Goal: Task Accomplishment & Management: Complete application form

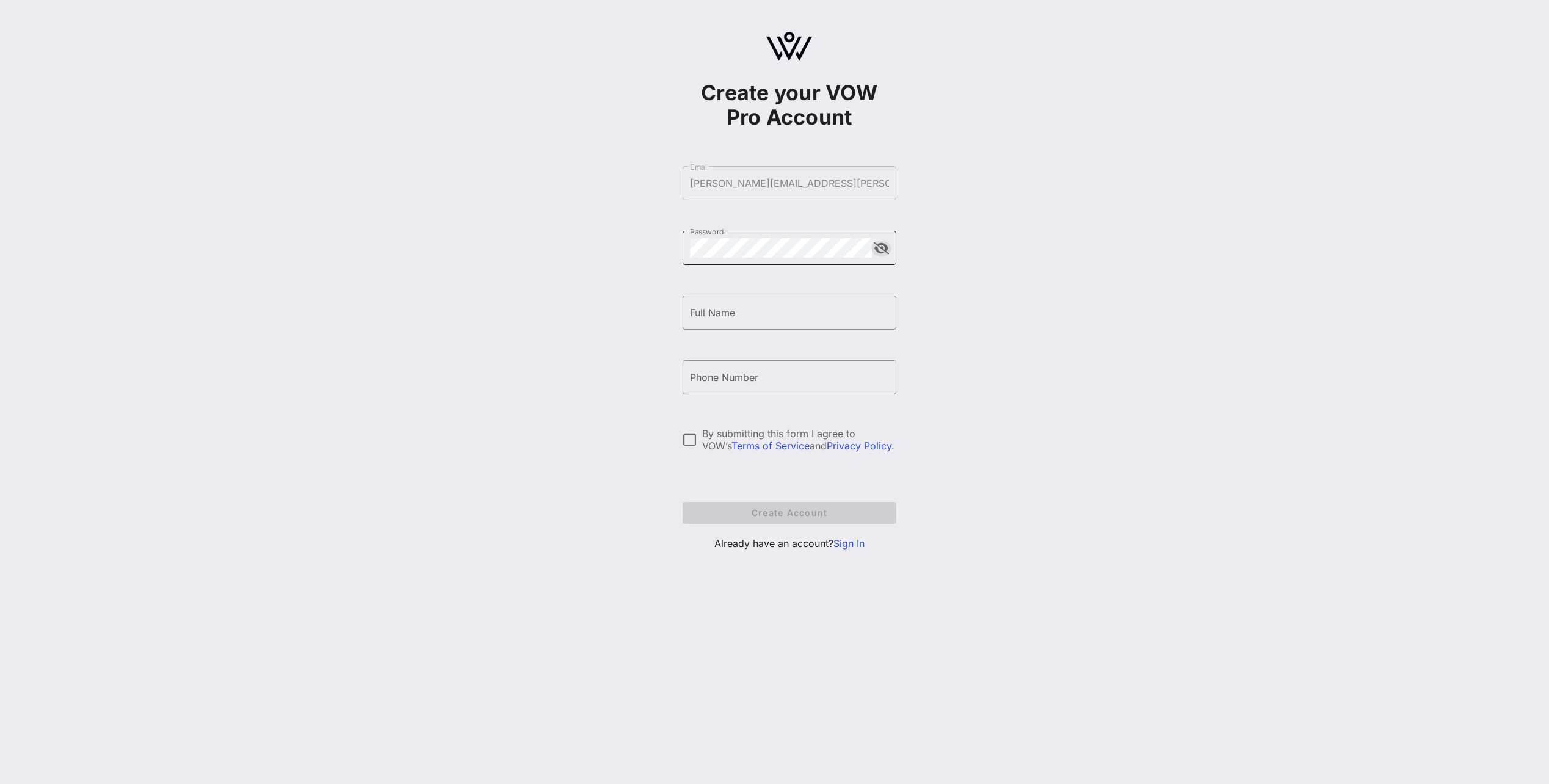
click at [883, 252] on button "append icon" at bounding box center [881, 248] width 16 height 12
click at [804, 318] on input "Full Name" at bounding box center [788, 312] width 199 height 20
type input "[PERSON_NAME]"
click at [1001, 346] on div "Create your VOW Pro Account ​ Email [PERSON_NAME][EMAIL_ADDRESS][PERSON_NAME][D…" at bounding box center [789, 296] width 1520 height 592
click at [785, 381] on input "Phone Number" at bounding box center [788, 377] width 199 height 20
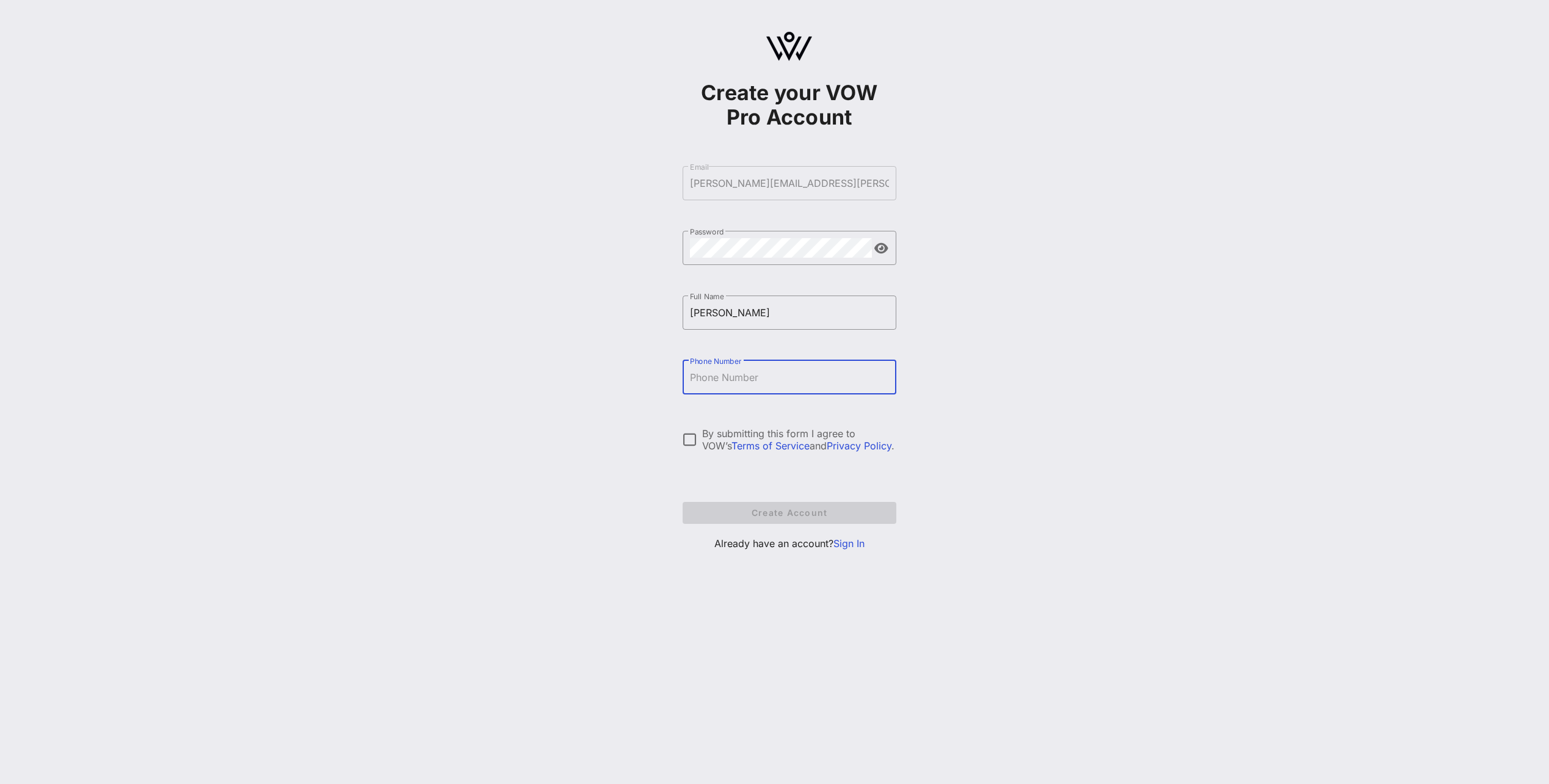
type input "[PHONE_NUMBER]"
click at [694, 440] on div at bounding box center [690, 440] width 21 height 21
click at [774, 511] on span "Create Account" at bounding box center [789, 513] width 194 height 10
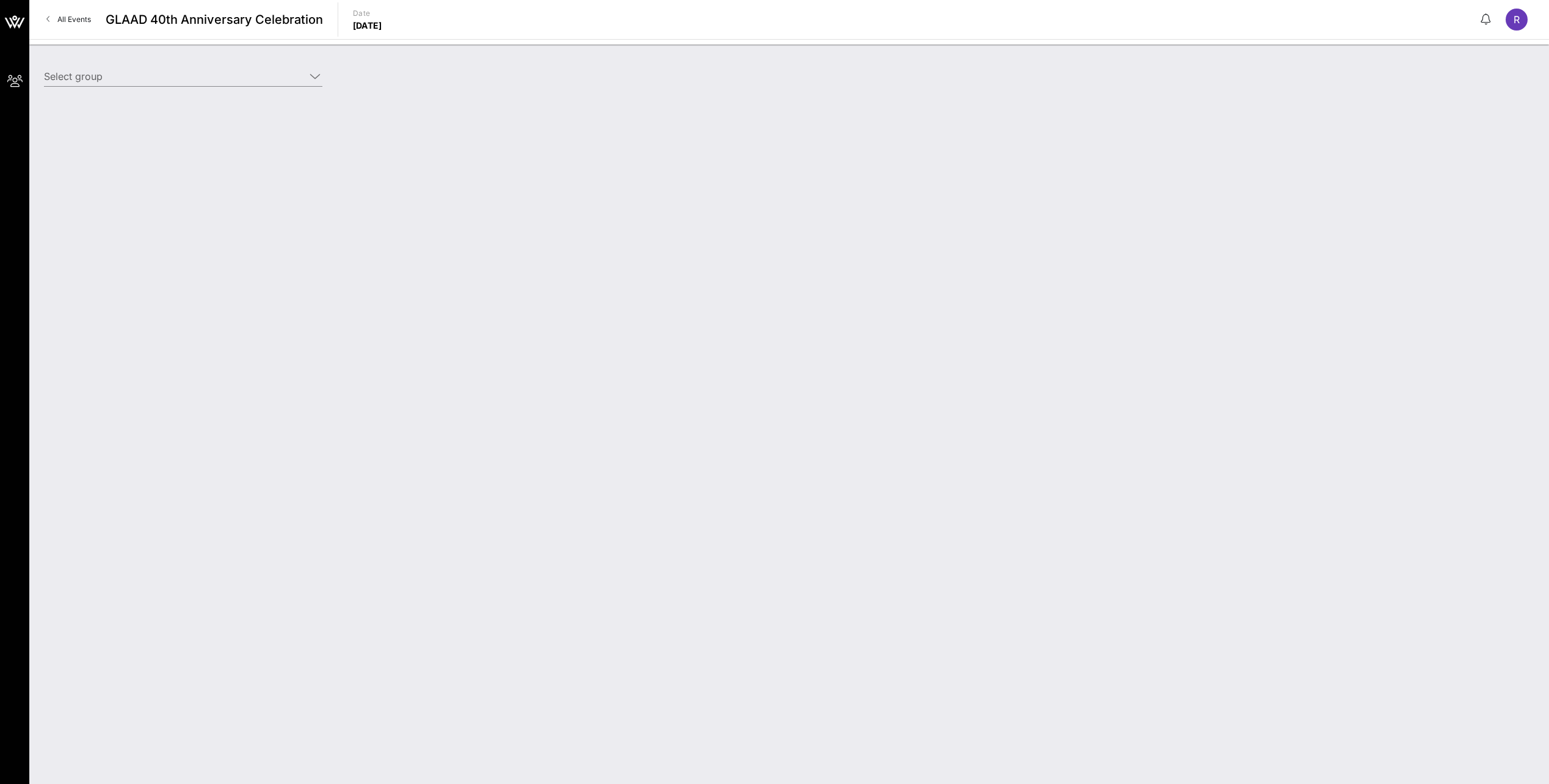
type input "[PERSON_NAME] International ([PERSON_NAME] International) [[PERSON_NAME], [PERS…"
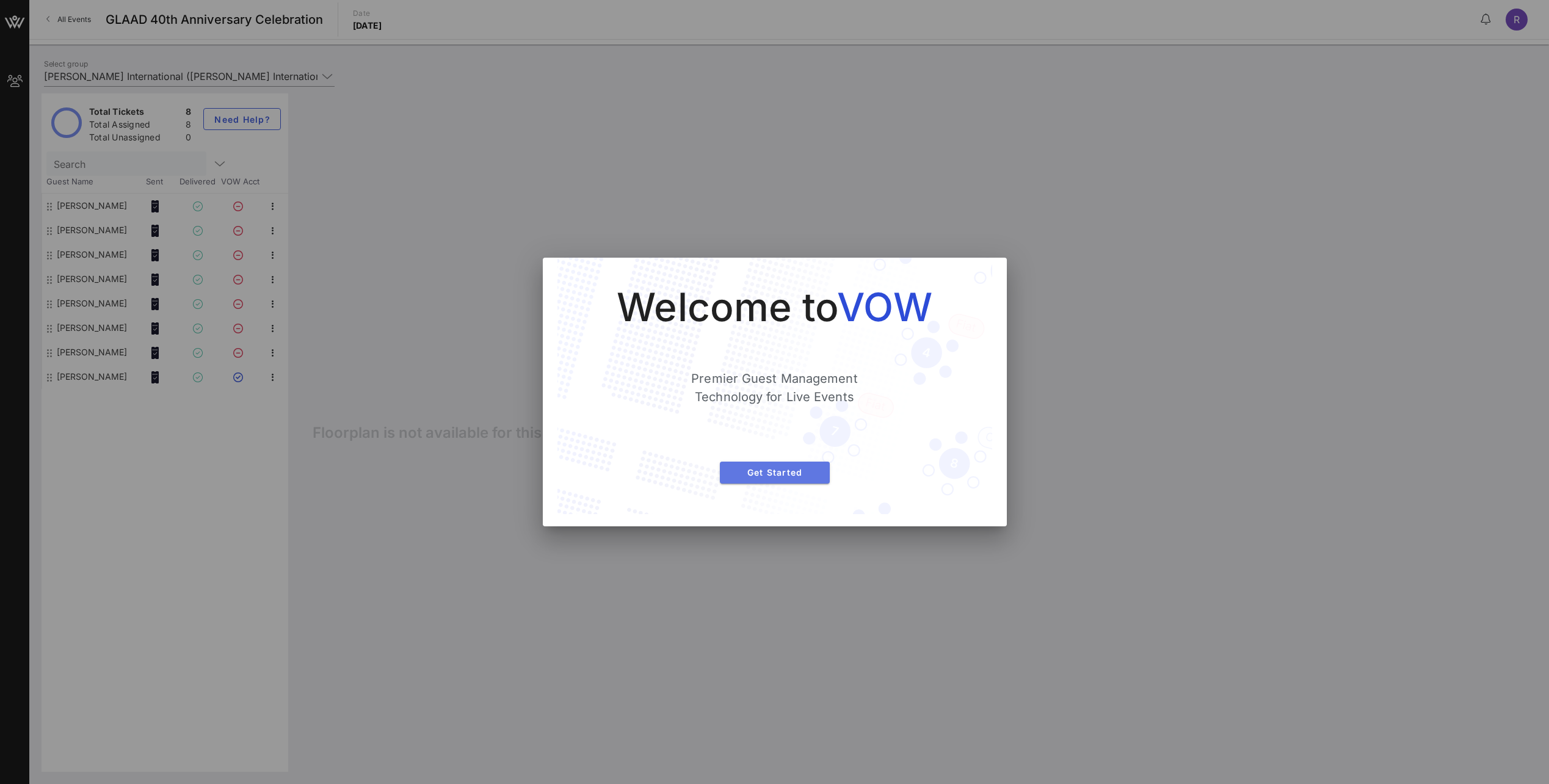
click at [790, 469] on span "Get Started" at bounding box center [774, 472] width 90 height 10
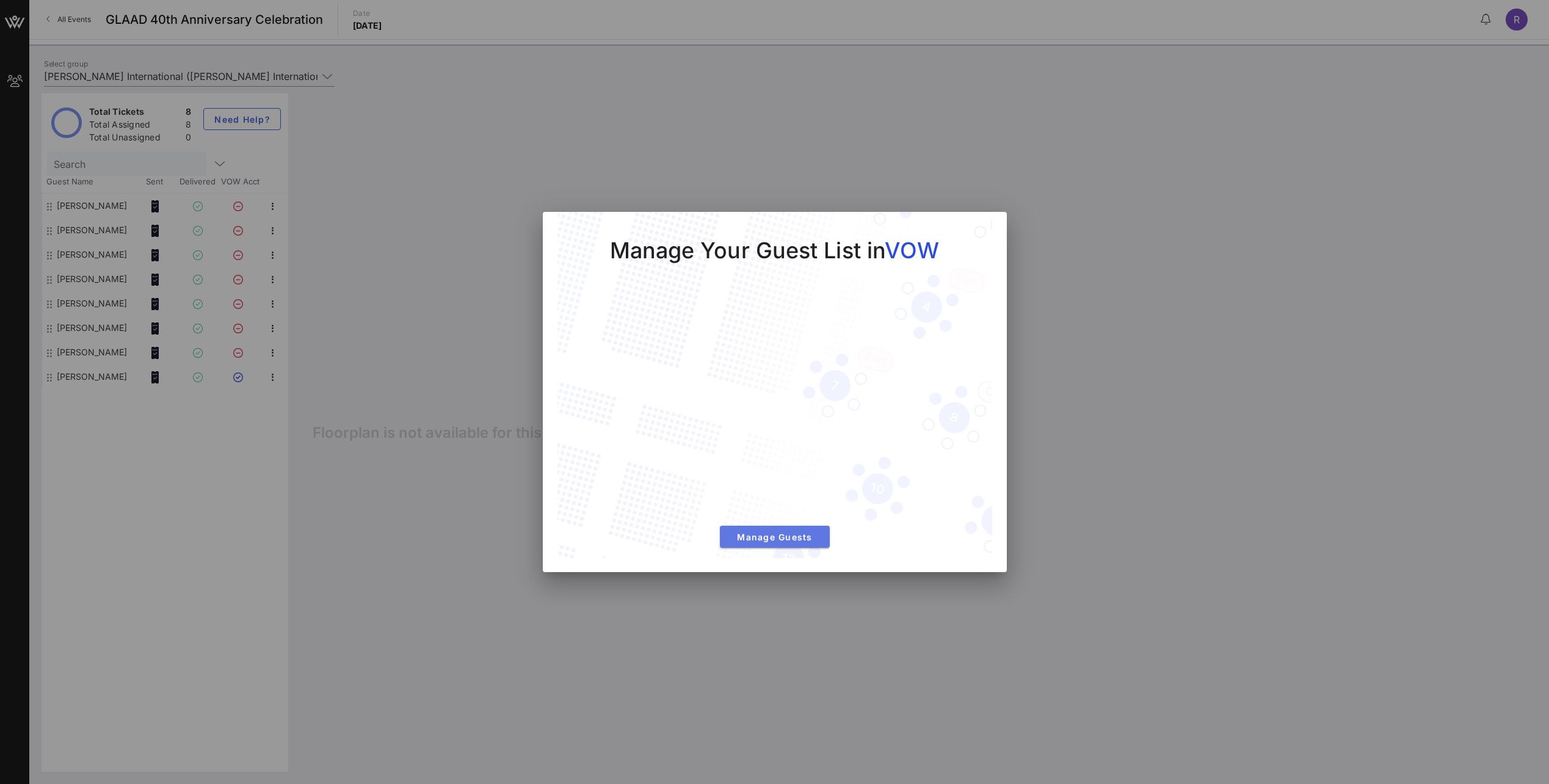
click at [794, 539] on span "Manage Guests" at bounding box center [774, 537] width 90 height 10
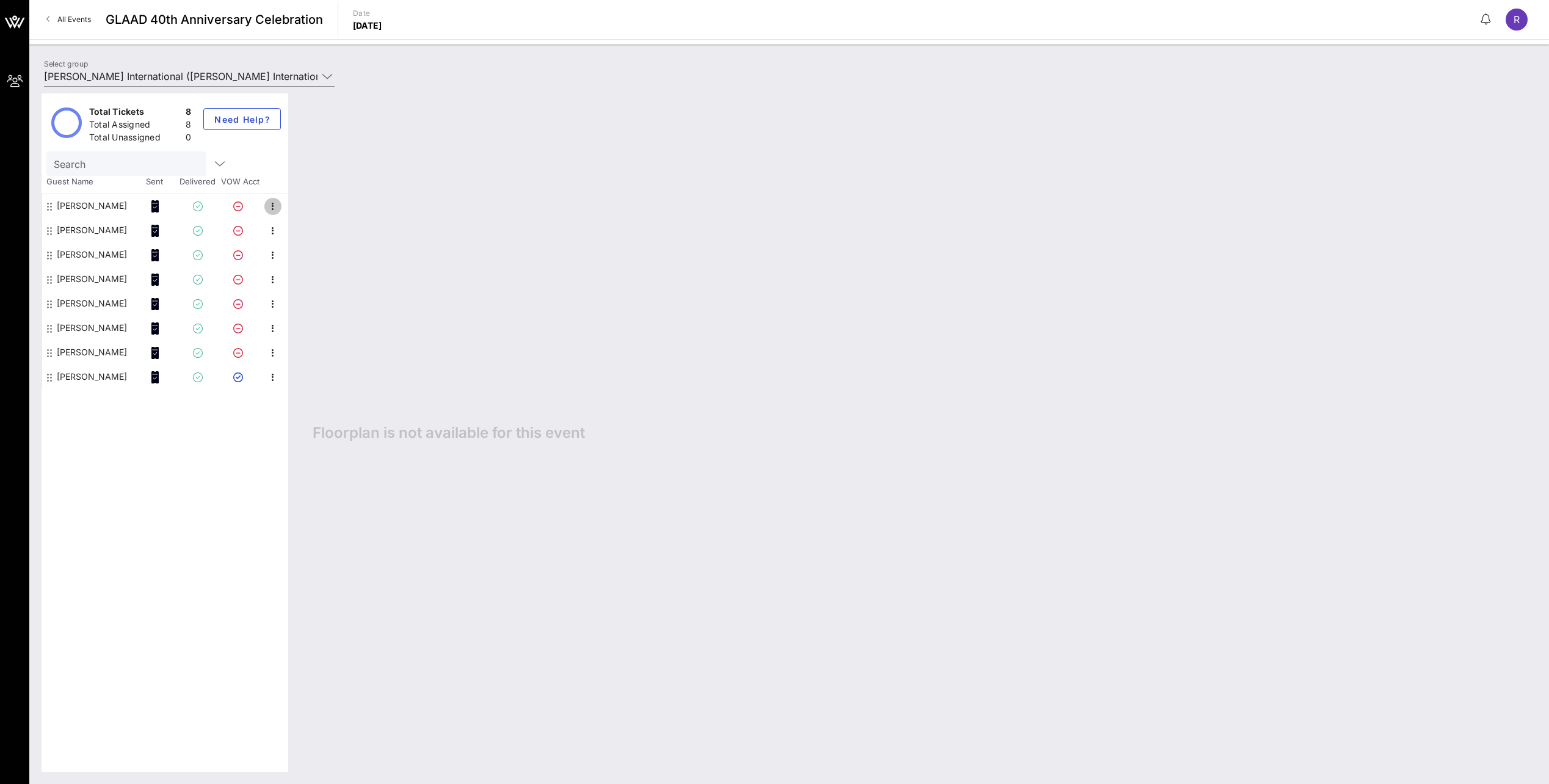
click at [272, 203] on icon "button" at bounding box center [272, 206] width 15 height 15
click at [603, 199] on div "Floorplan is not available for this event" at bounding box center [918, 433] width 1236 height 678
